Goal: Task Accomplishment & Management: Use online tool/utility

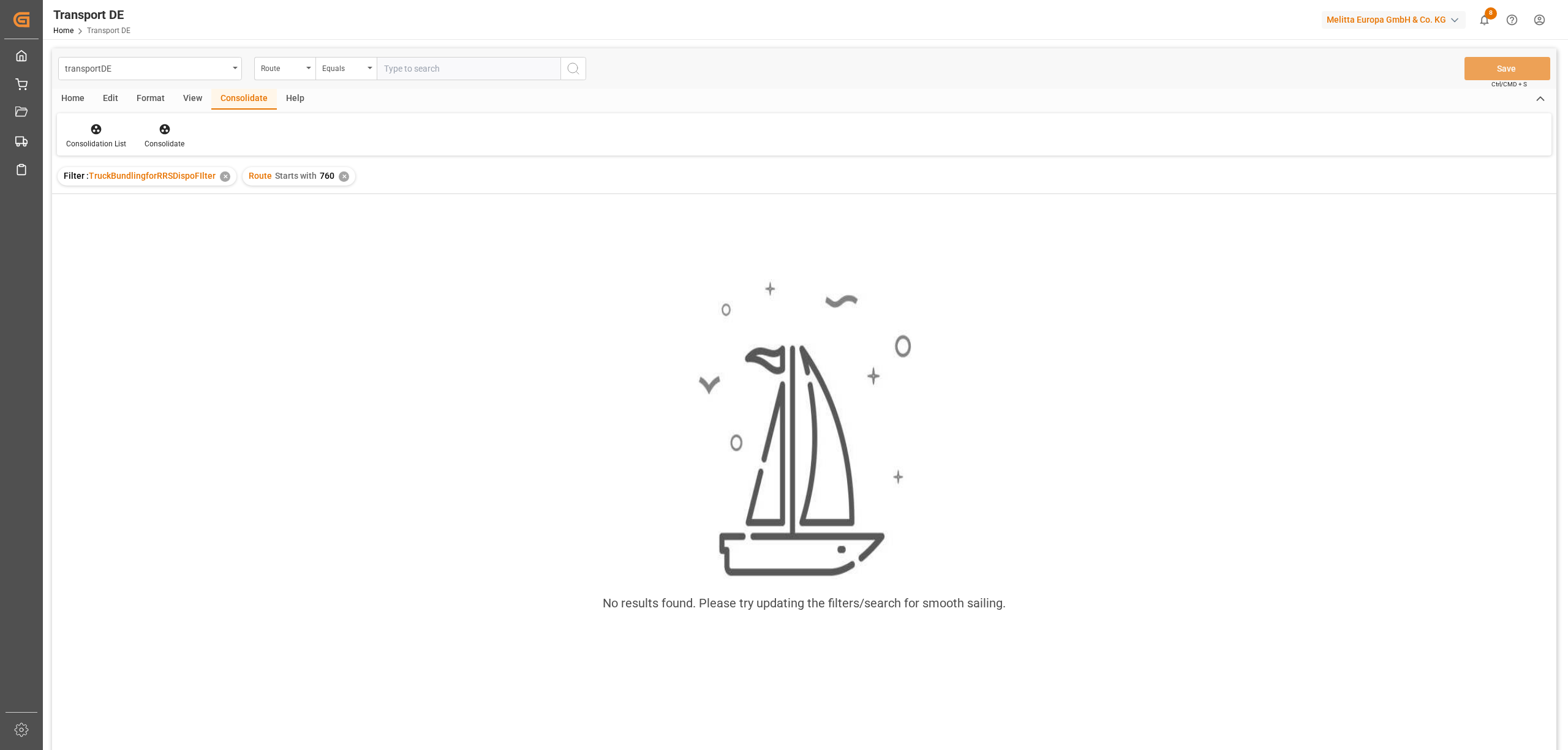
click at [341, 172] on div "✕" at bounding box center [344, 177] width 11 height 11
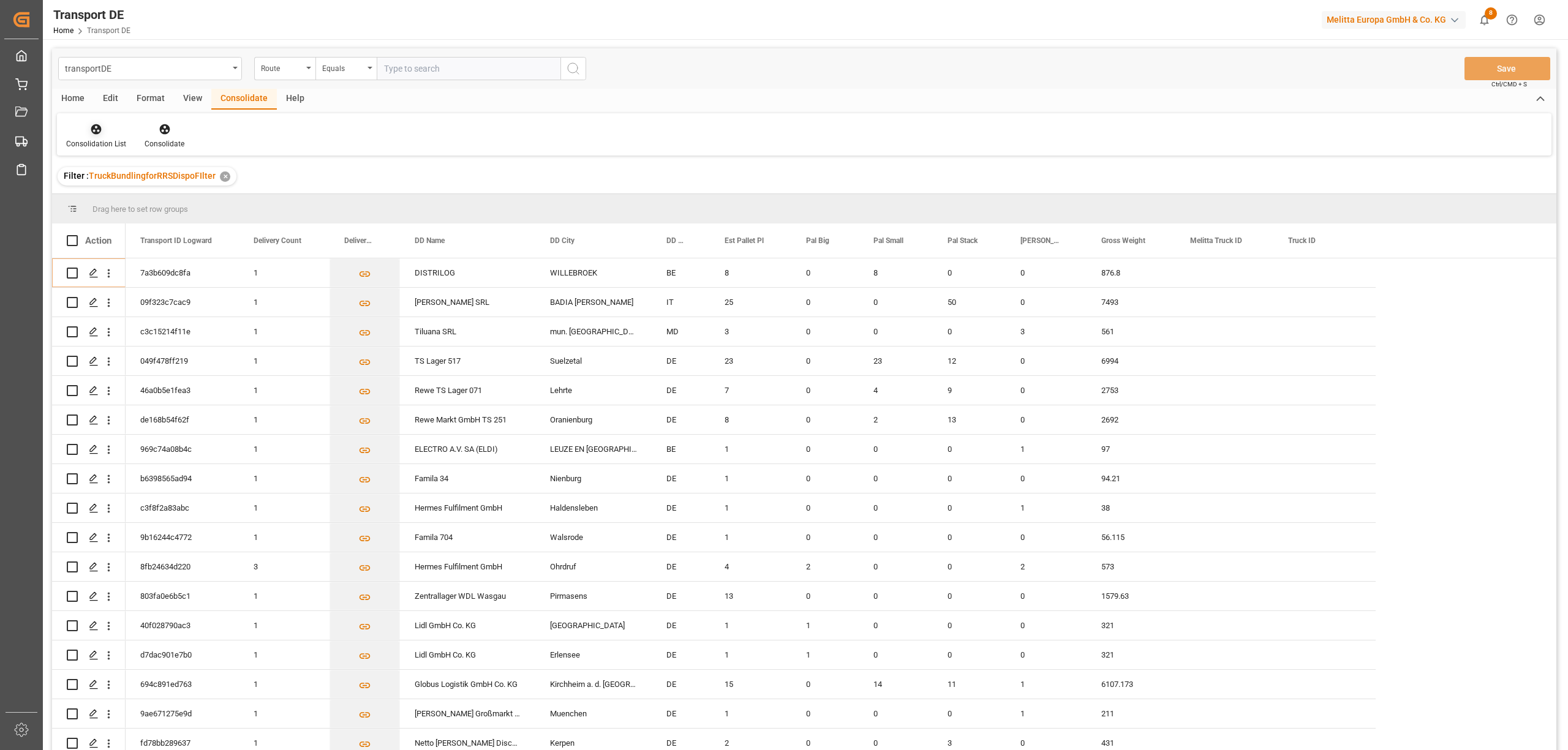
click at [96, 139] on div "Consolidation List" at bounding box center [96, 144] width 60 height 11
click at [106, 219] on div "transportDE Route Equals Save Ctrl/CMD + S Home Edit Format View Consolidate He…" at bounding box center [803, 416] width 1504 height 735
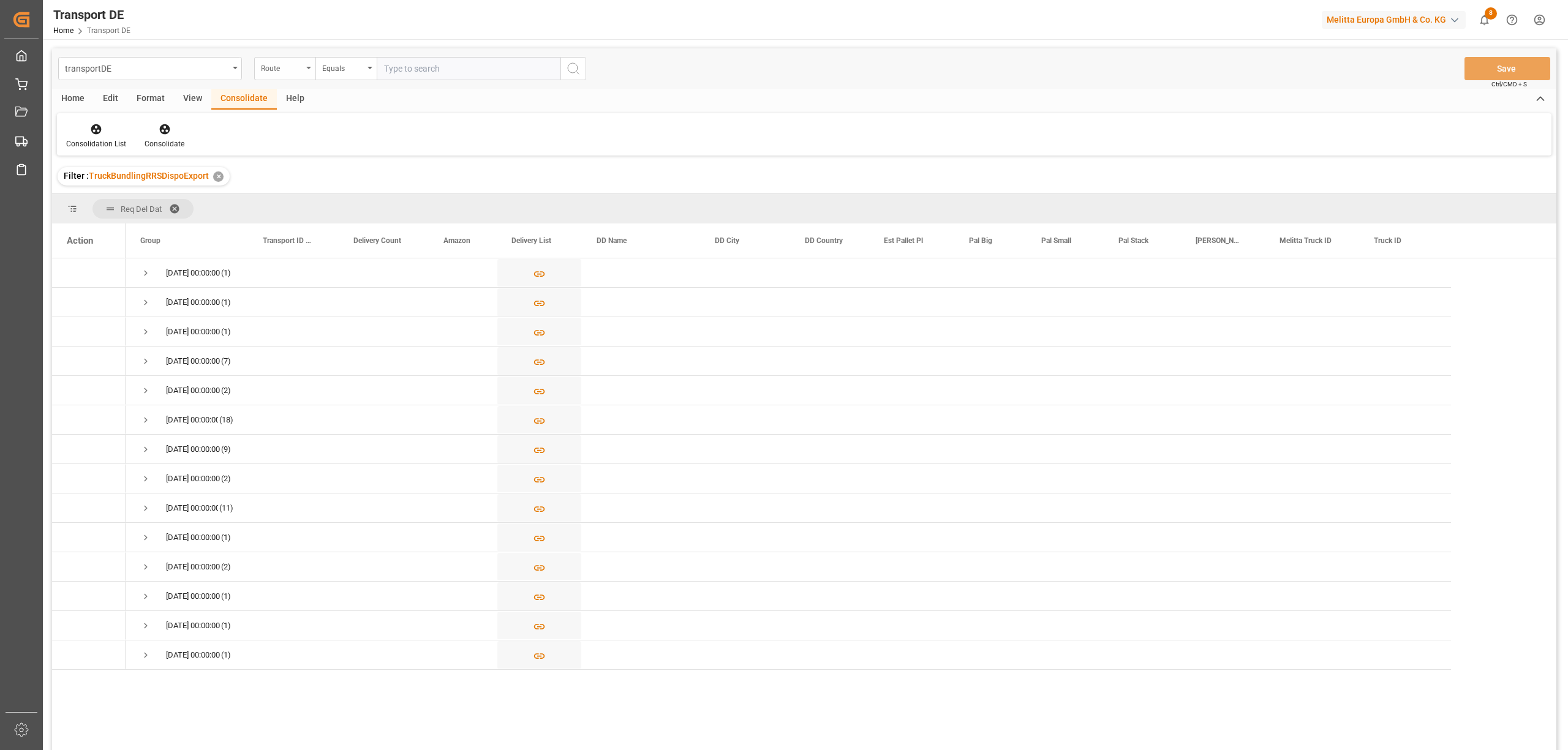
click at [277, 71] on div "Route" at bounding box center [281, 66] width 41 height 14
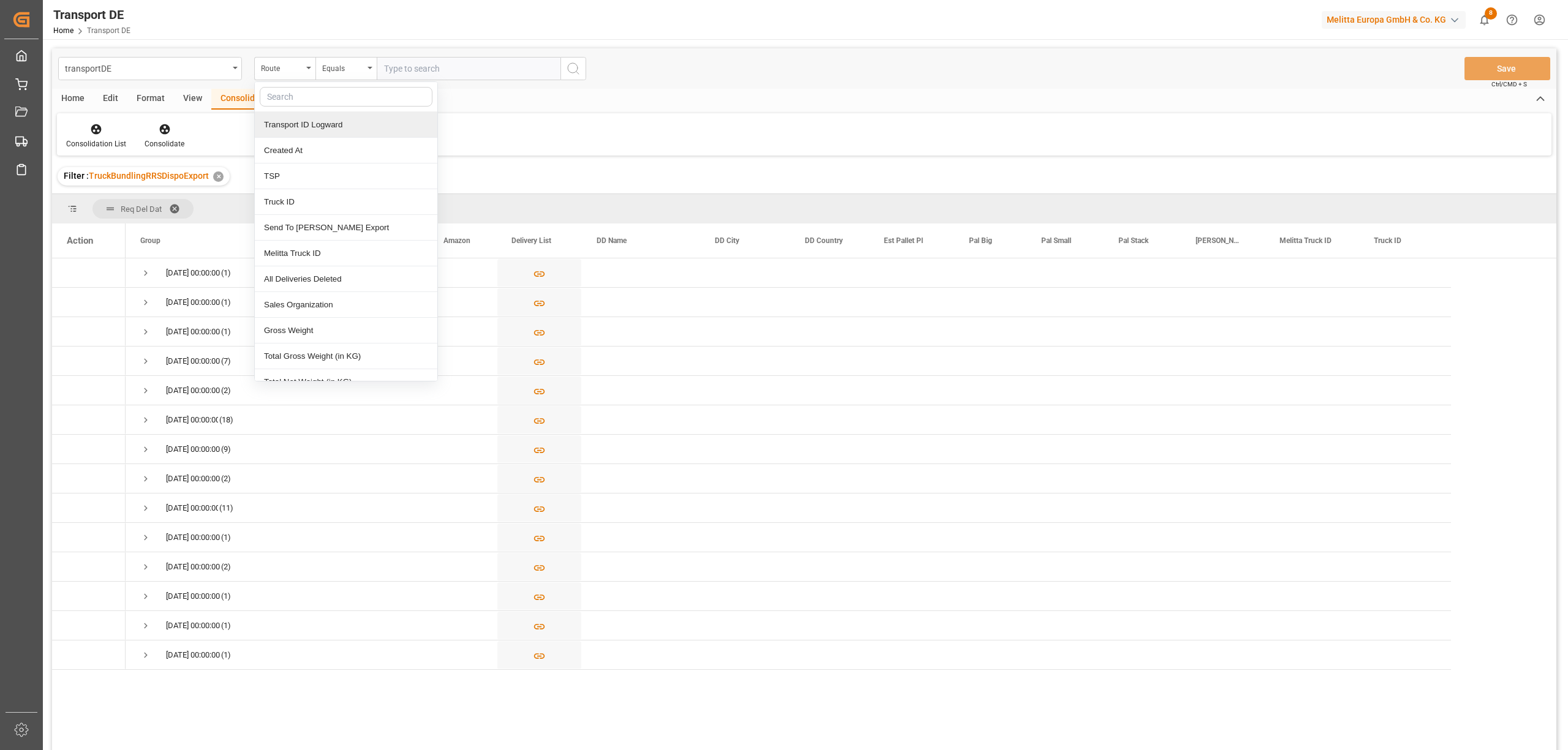
click at [294, 124] on div "Transport ID Logward" at bounding box center [345, 125] width 182 height 26
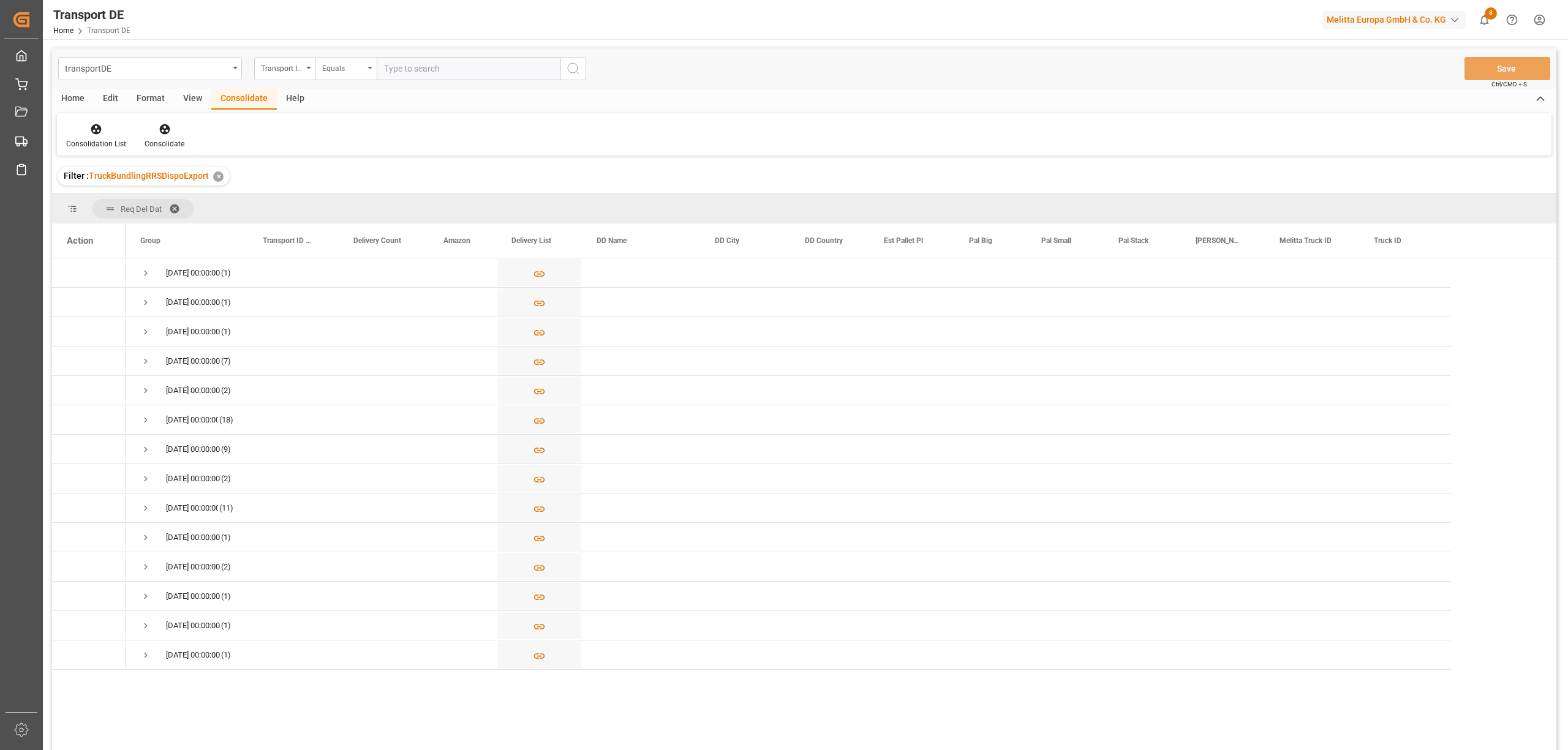
click at [341, 74] on div "Equals" at bounding box center [346, 68] width 62 height 24
click at [345, 206] on div "Starts with" at bounding box center [407, 202] width 182 height 26
click at [400, 76] on input "text" at bounding box center [469, 68] width 184 height 24
type input "c3c15214f11e"
click at [571, 71] on icon "search button" at bounding box center [573, 69] width 15 height 15
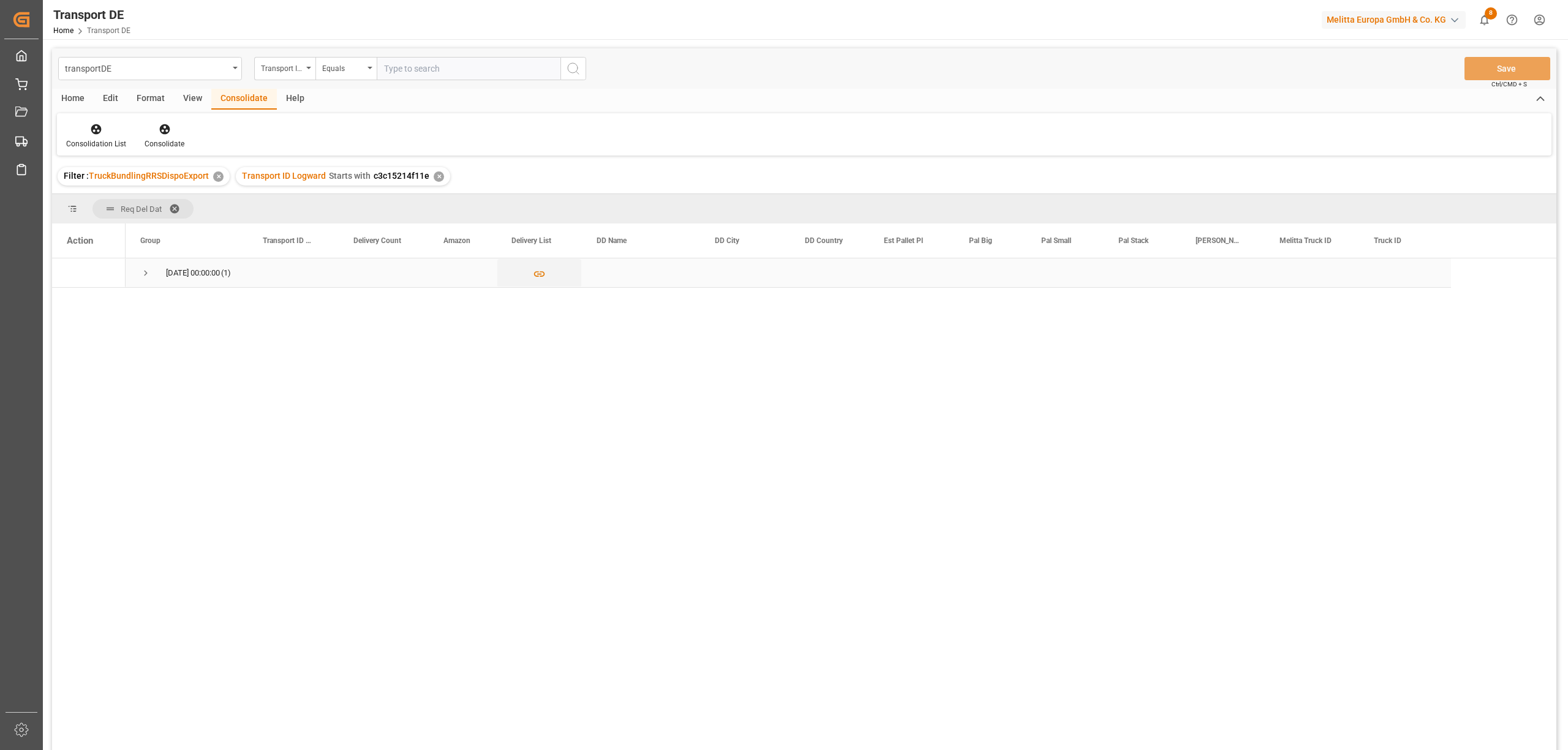
click at [145, 272] on span "Press SPACE to select this row." at bounding box center [146, 273] width 11 height 11
click at [67, 304] on input "Press Space to toggle row selection (unchecked)" at bounding box center [72, 302] width 11 height 11
checkbox input "true"
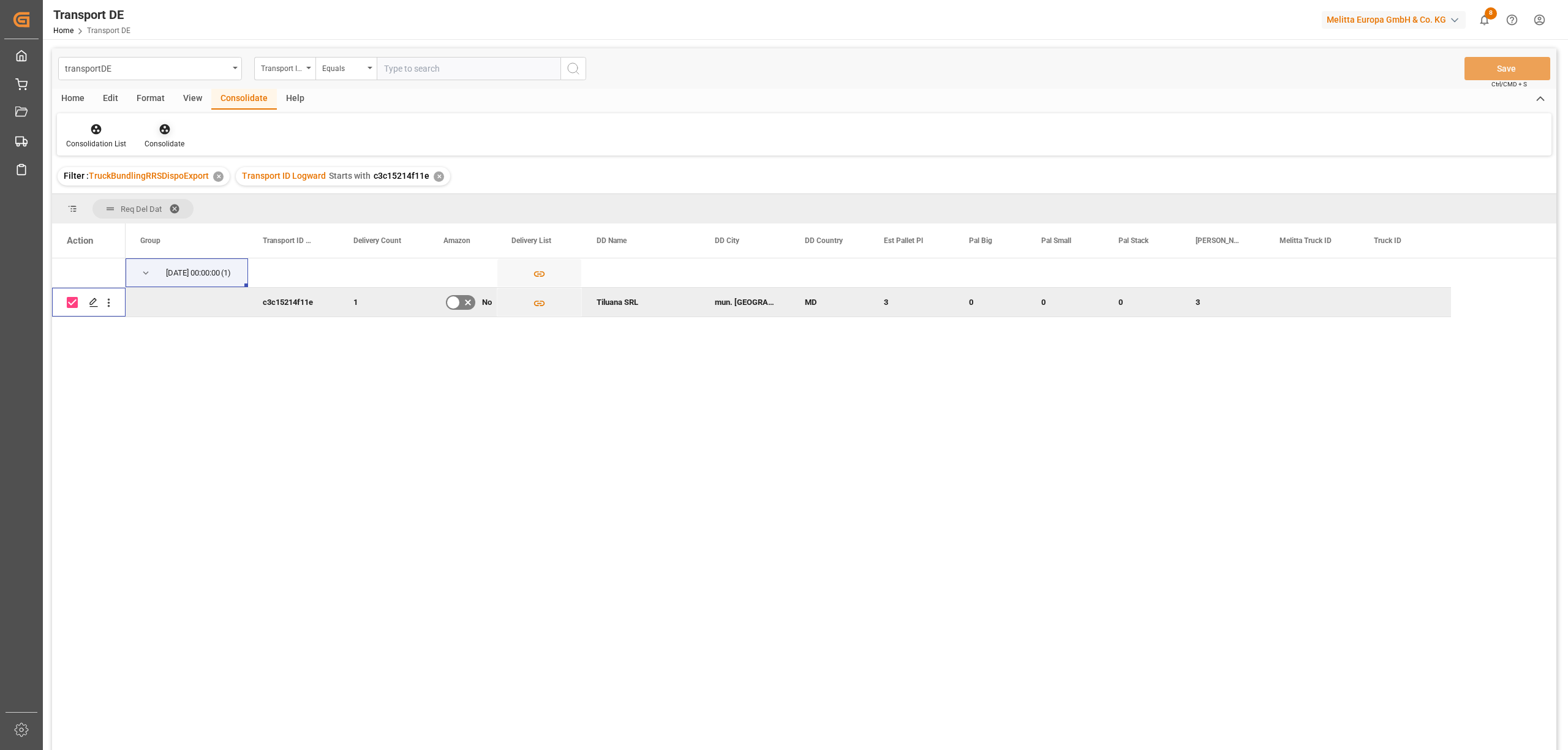
click at [165, 133] on icon at bounding box center [164, 129] width 11 height 11
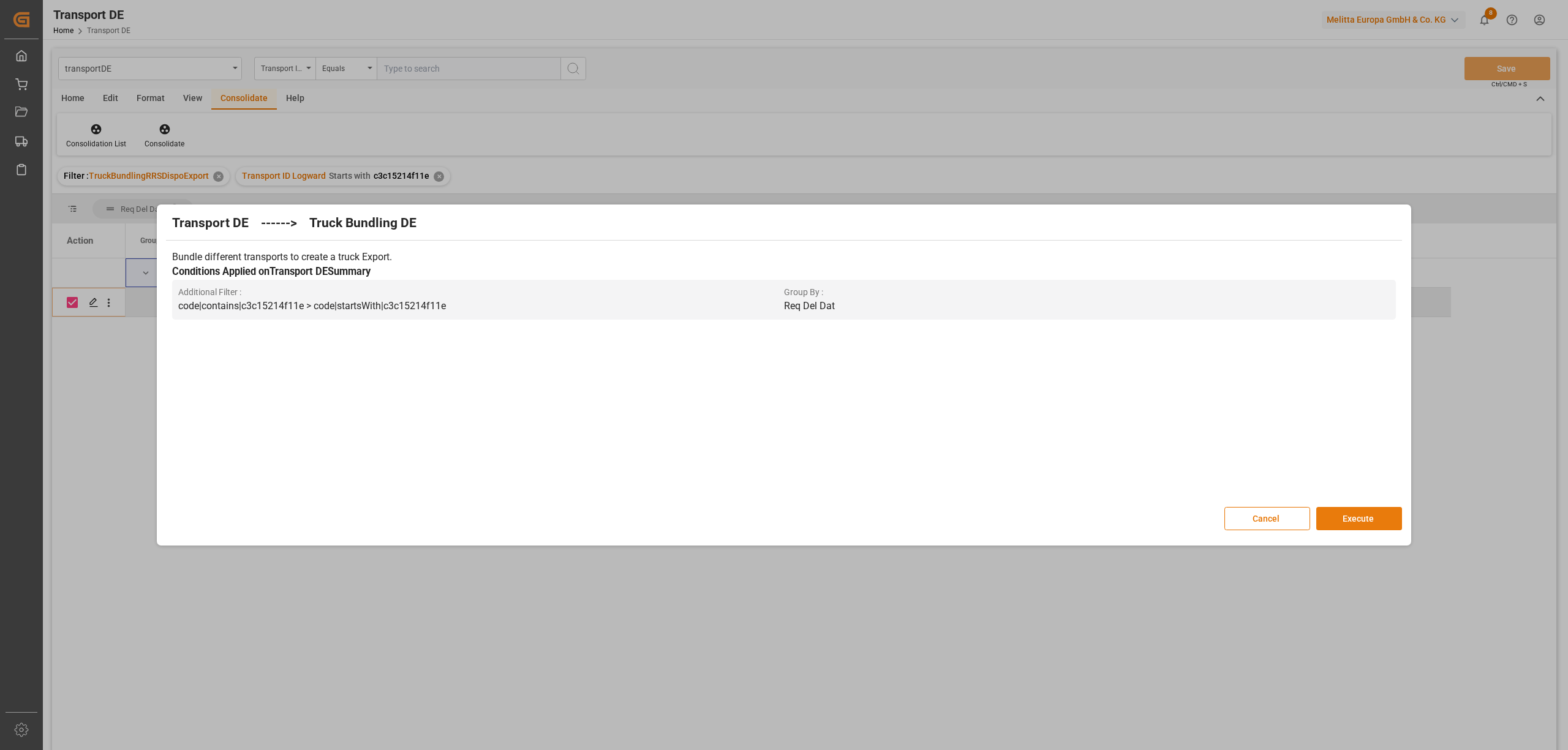
click at [1373, 521] on button "Execute" at bounding box center [1360, 519] width 86 height 24
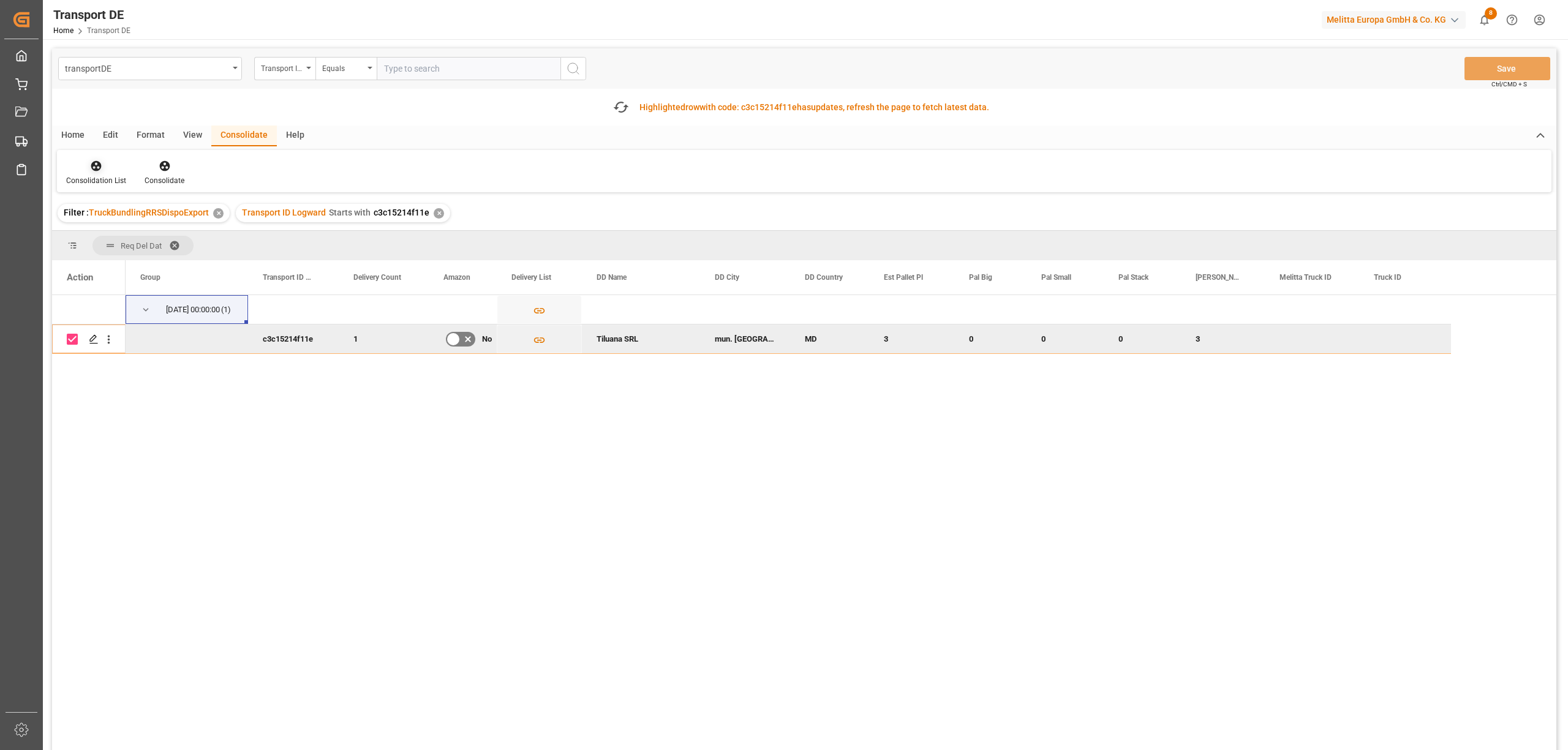
click at [99, 167] on icon at bounding box center [96, 166] width 11 height 11
click at [128, 233] on div "transportDE Transport ID Logward Equals Save Ctrl/CMD + S Fetch latest updates …" at bounding box center [803, 434] width 1504 height 771
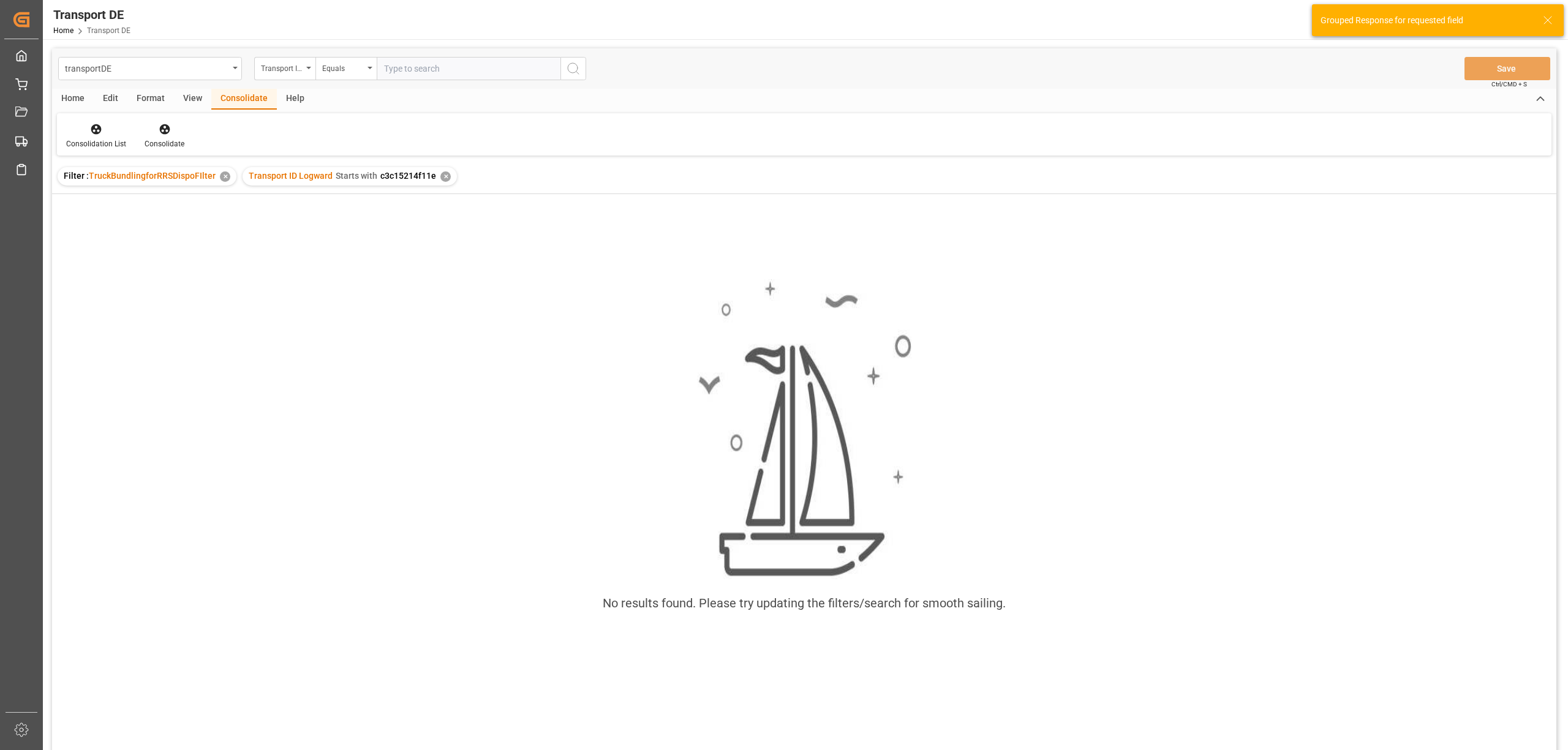
click at [444, 177] on div "✕" at bounding box center [445, 177] width 11 height 11
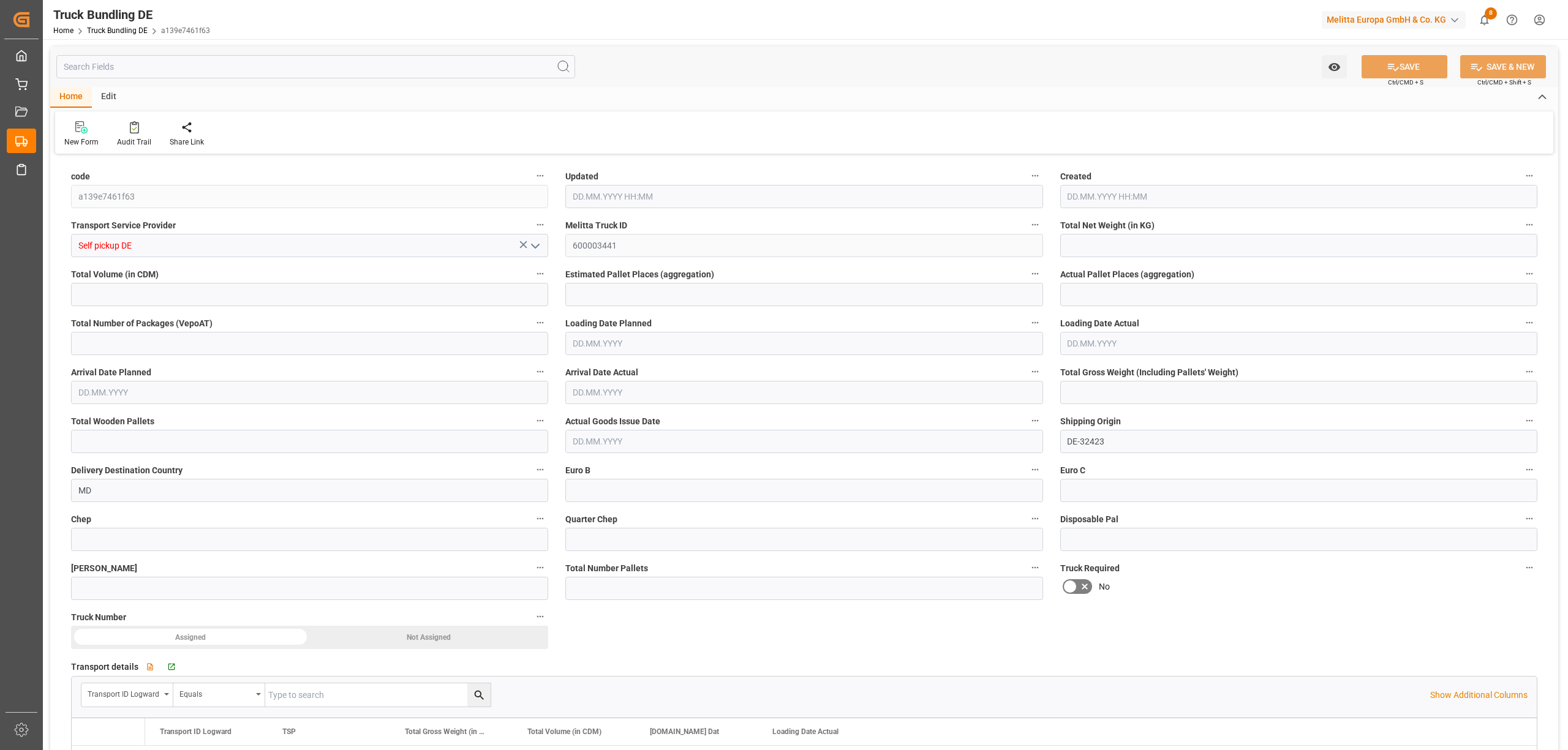
type input "427.447"
type input "3729.2"
type input "3"
type input "0"
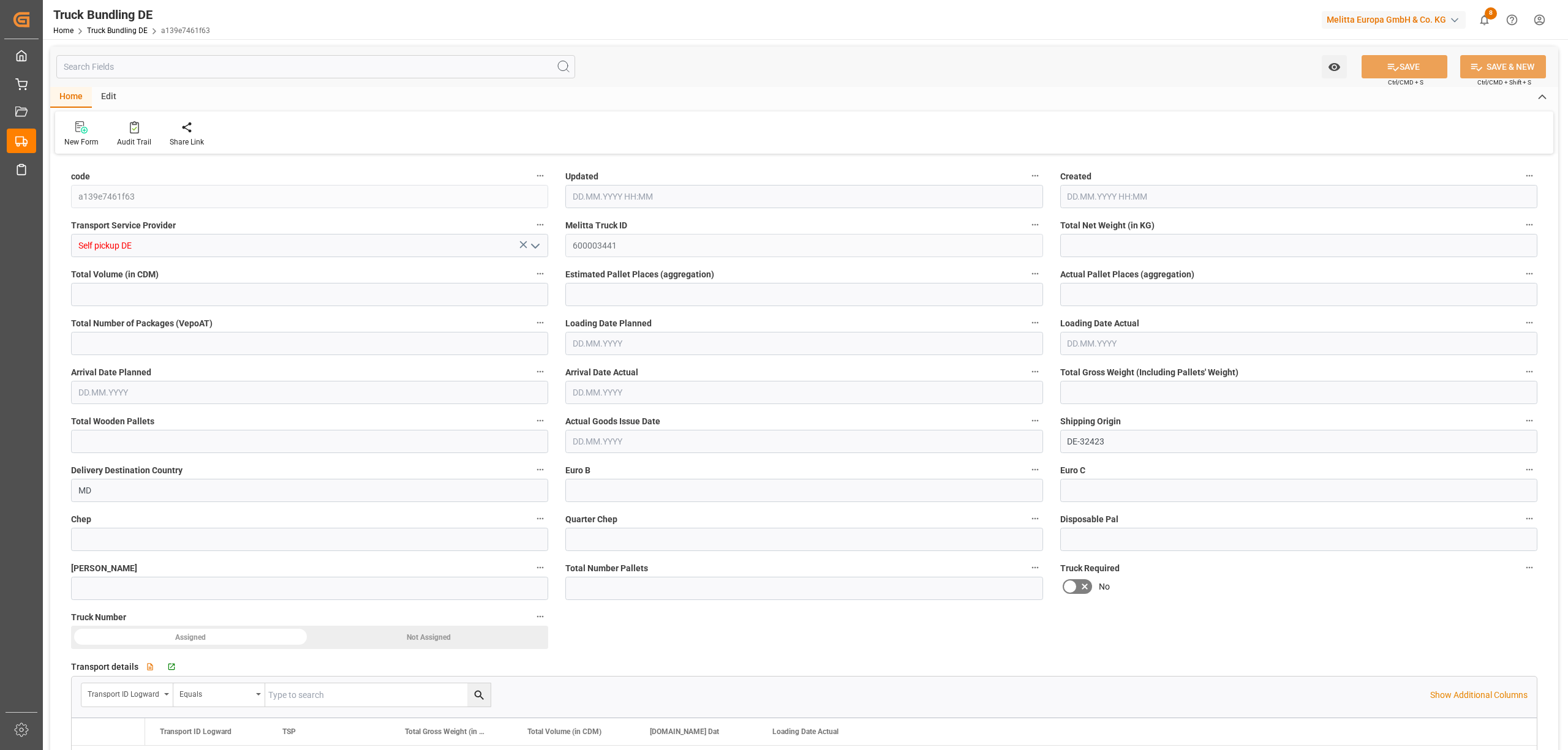
type input "561"
type input "3"
type input "0"
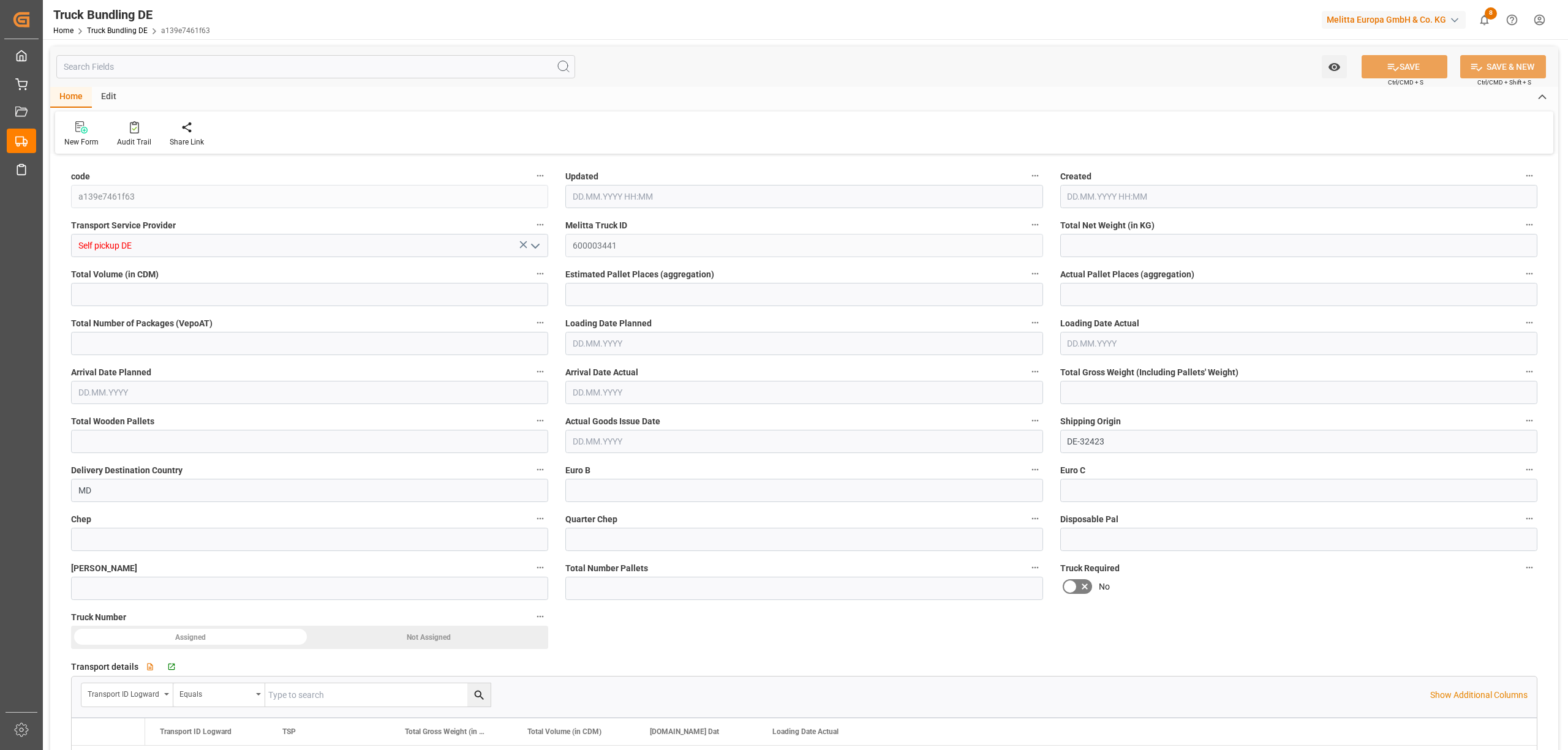
type input "0"
type input "10.10.2025 12:34"
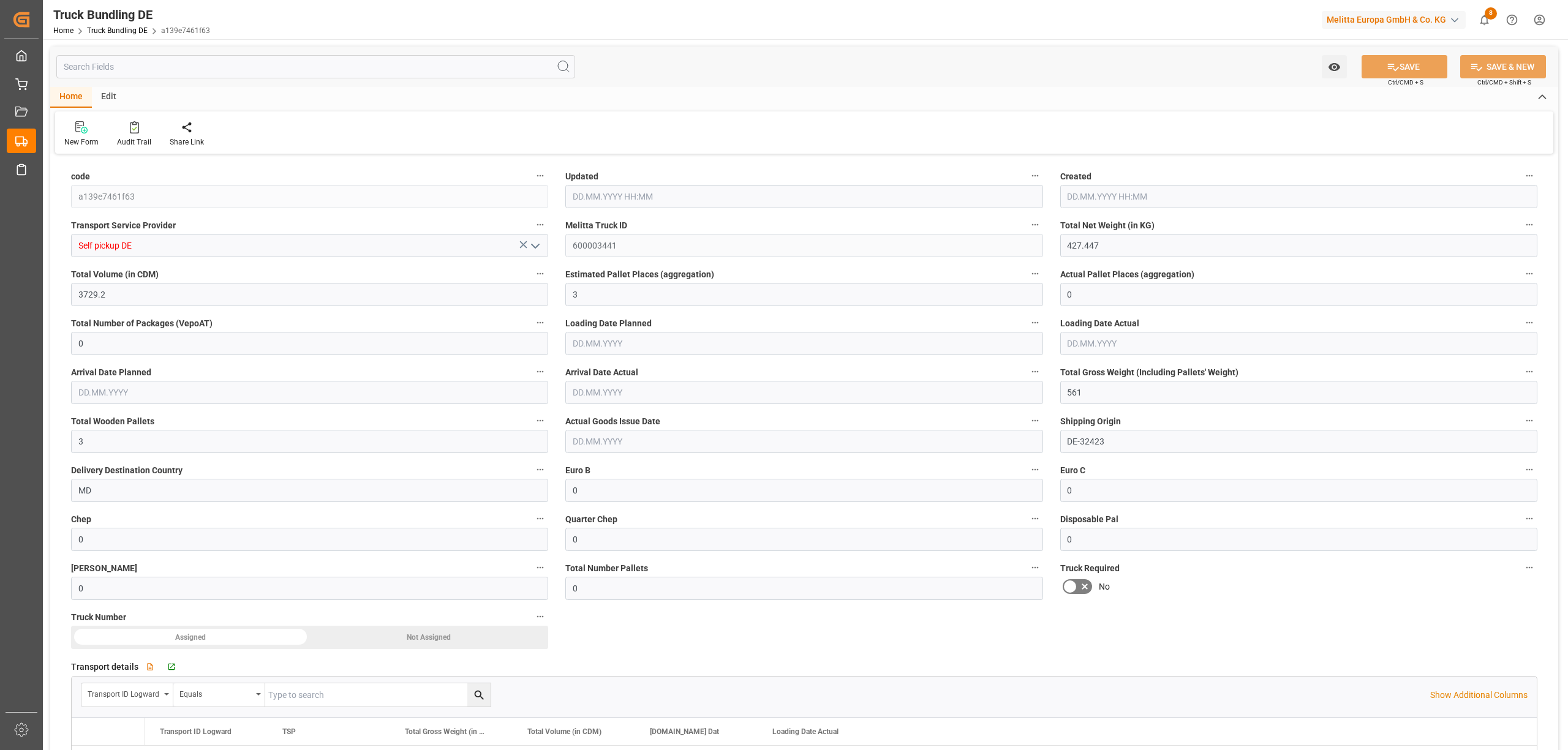
type input "10.10.2025 12:34"
type input "13.10.2025"
type input "10.10.2025"
